Goal: Task Accomplishment & Management: Manage account settings

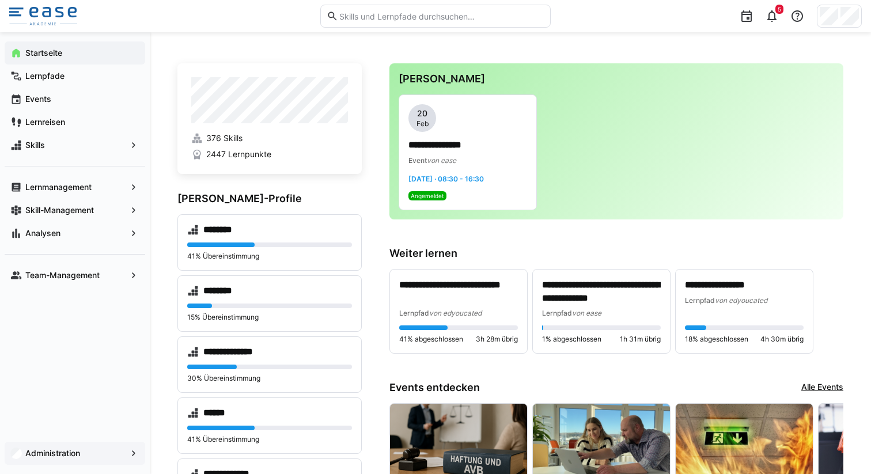
click at [132, 454] on eds-icon at bounding box center [134, 453] width 12 height 12
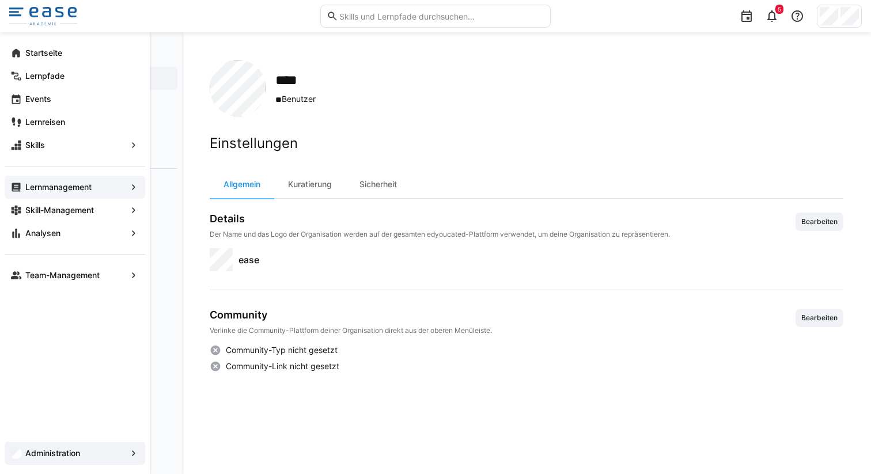
click at [0, 0] on app-navigation-label "Lernmanagement" at bounding box center [0, 0] width 0 height 0
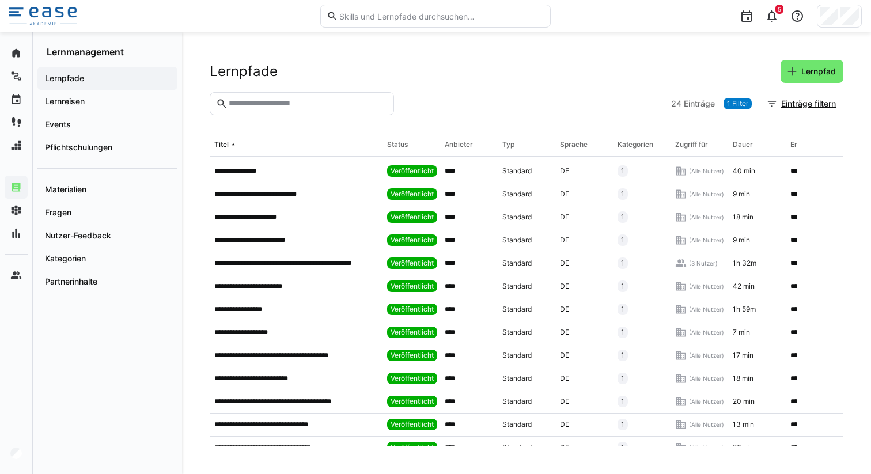
scroll to position [269, 0]
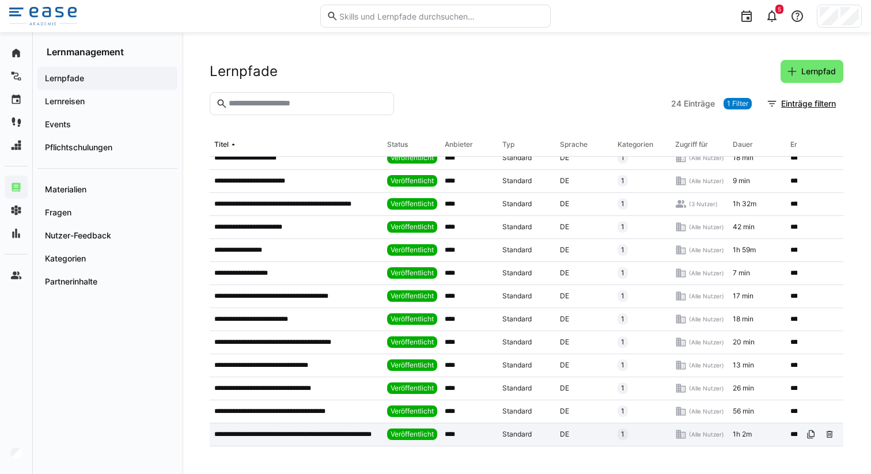
click at [311, 430] on p "**********" at bounding box center [296, 434] width 164 height 9
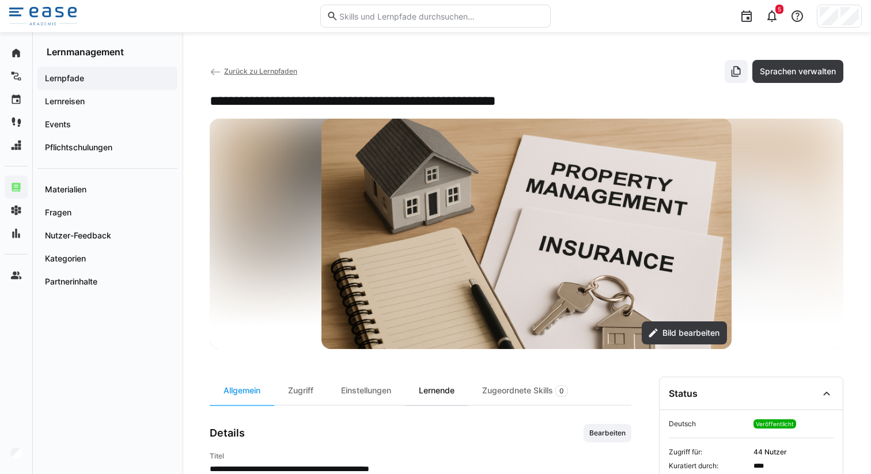
click at [435, 386] on div "Lernende" at bounding box center [436, 391] width 63 height 28
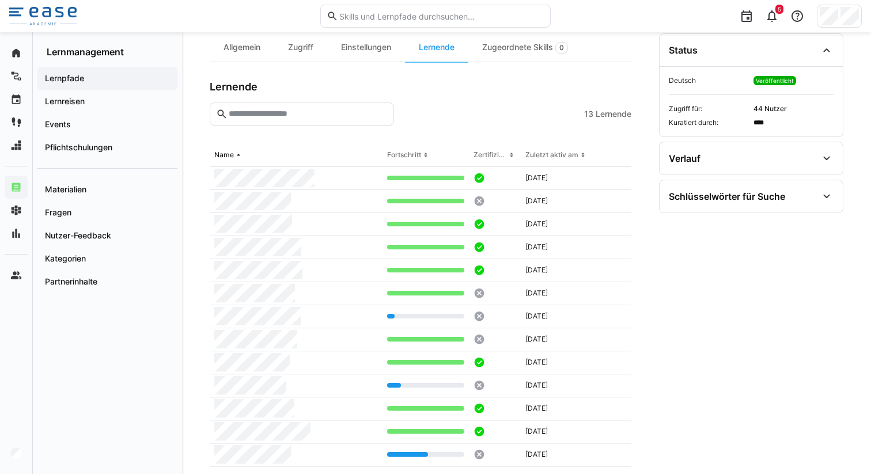
scroll to position [344, 0]
click at [552, 157] on div "Zuletzt aktiv am" at bounding box center [551, 154] width 53 height 9
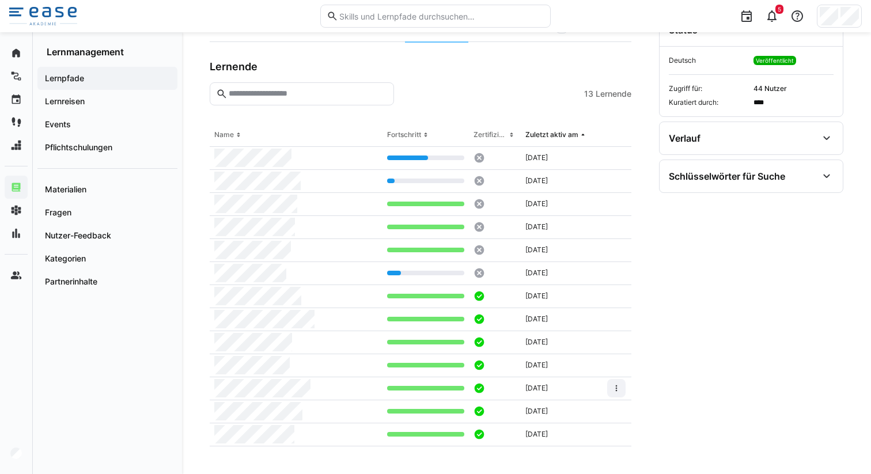
scroll to position [369, 0]
